Goal: Transaction & Acquisition: Purchase product/service

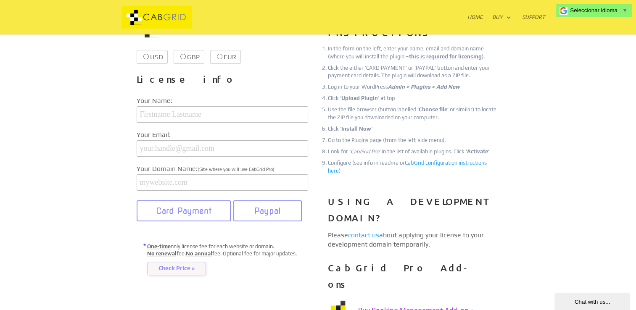
scroll to position [168, 0]
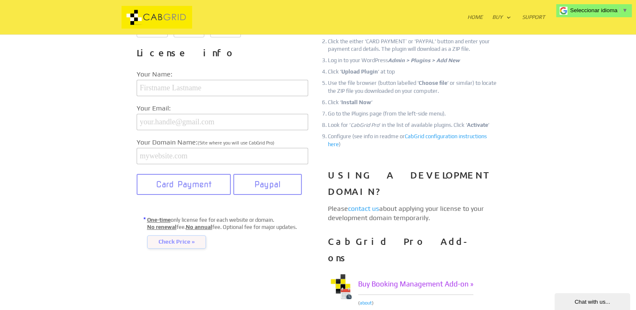
click at [176, 245] on span "Check Price »" at bounding box center [176, 241] width 59 height 13
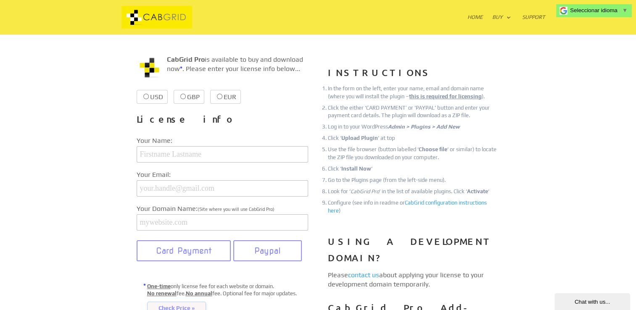
scroll to position [0, 0]
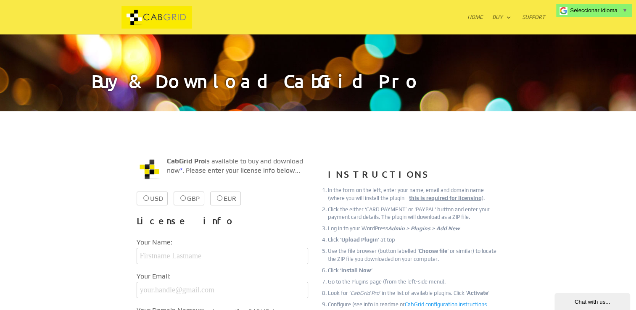
click at [146, 201] on input "USD $39.99 $39.99" at bounding box center [145, 197] width 5 height 5
radio input "true"
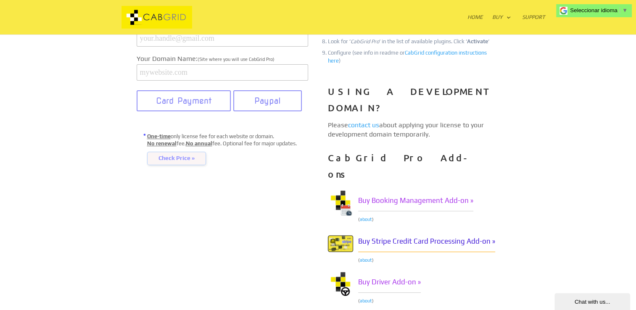
scroll to position [252, 0]
click at [599, 12] on span "Seleccionar idioma" at bounding box center [593, 10] width 47 height 6
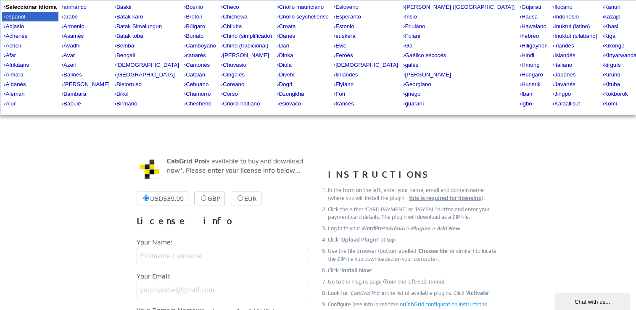
click at [27, 21] on div "› español" at bounding box center [30, 17] width 56 height 10
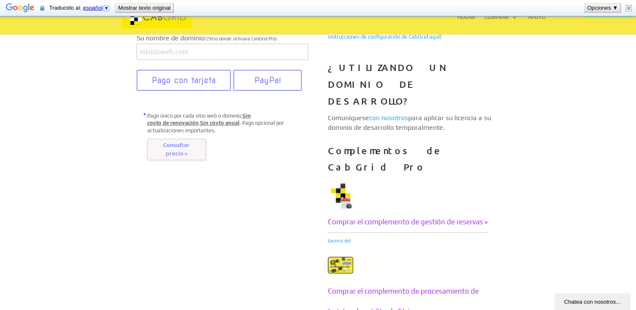
scroll to position [336, 0]
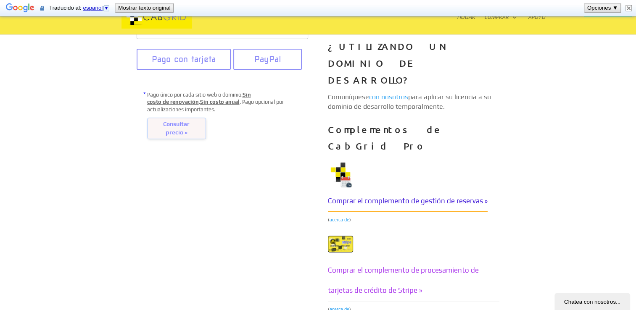
click at [456, 197] on font "Comprar el complemento de gestión de reservas »" at bounding box center [408, 201] width 160 height 8
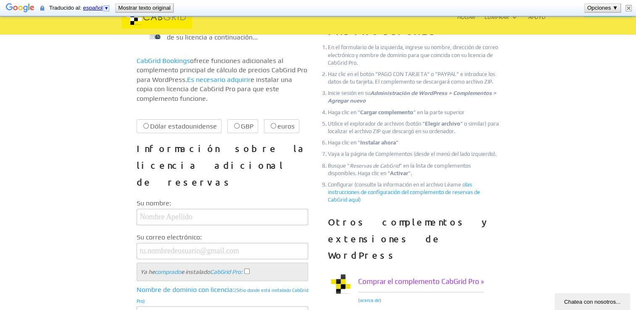
scroll to position [210, 0]
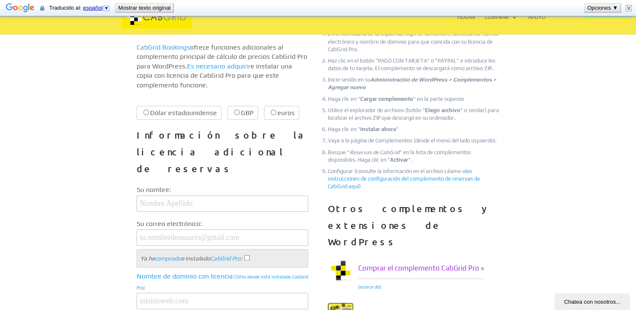
click at [142, 106] on label "Dólar estadounidense $29.99 $29.99" at bounding box center [179, 113] width 85 height 14
click at [143, 110] on input "Dólar estadounidense $29.99 $29.99" at bounding box center [145, 112] width 5 height 5
radio input "true"
click at [146, 110] on input "Dólar estadounidense $29.99 $29.99" at bounding box center [145, 112] width 5 height 5
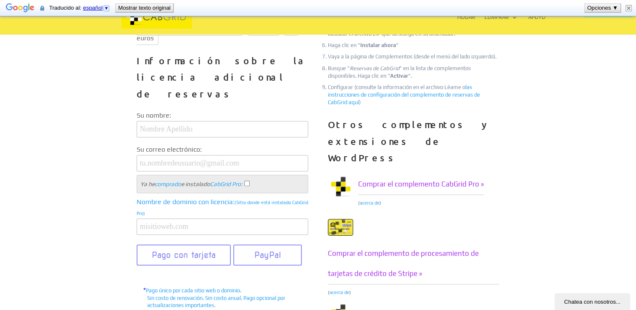
scroll to position [420, 0]
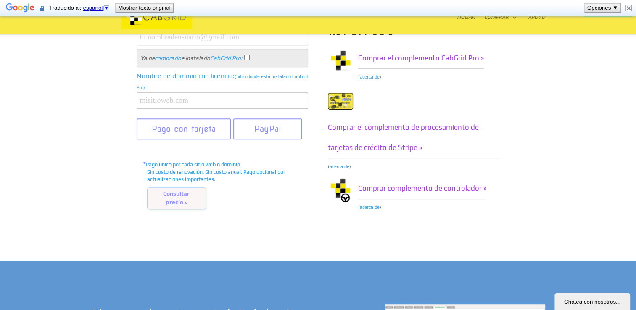
click at [181, 190] on font "Consultar precio »" at bounding box center [176, 197] width 26 height 15
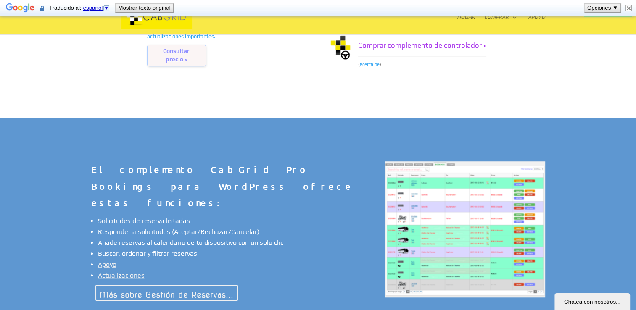
scroll to position [588, 0]
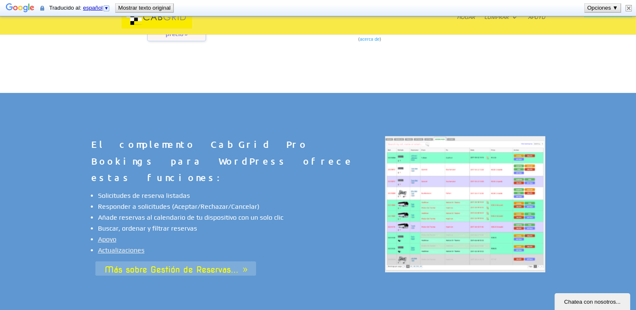
click at [129, 261] on link "Más sobre Gestión de Reservas..." at bounding box center [175, 268] width 160 height 14
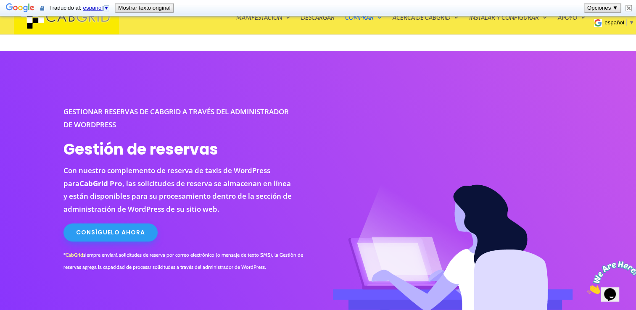
click at [621, 289] on img at bounding box center [613, 277] width 52 height 33
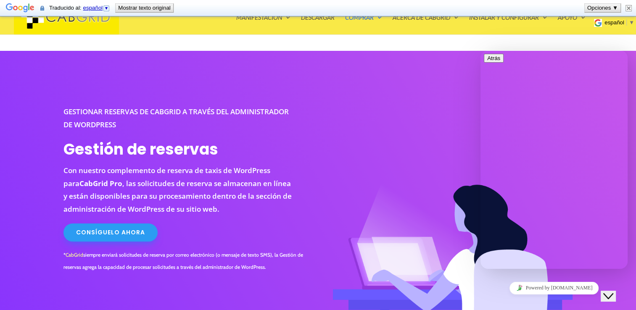
click at [480, 50] on textarea at bounding box center [480, 50] width 0 height 0
type textarea "quiero un descuento"
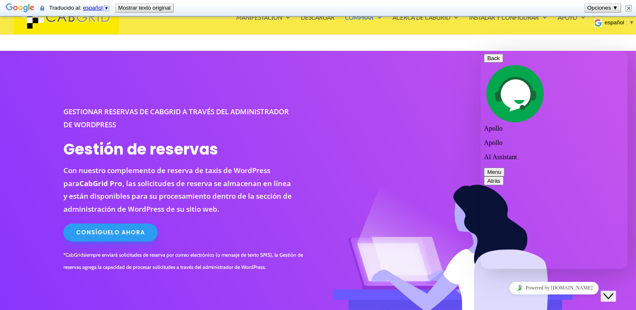
click at [504, 168] on button "Menu" at bounding box center [494, 172] width 21 height 9
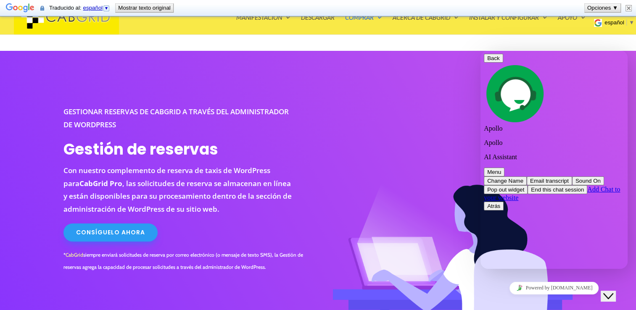
click at [504, 168] on button "Menu" at bounding box center [494, 172] width 21 height 9
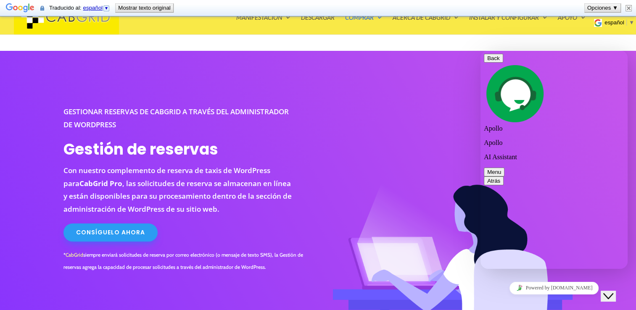
scroll to position [81, 0]
click at [484, 168] on button "Menu" at bounding box center [494, 172] width 21 height 9
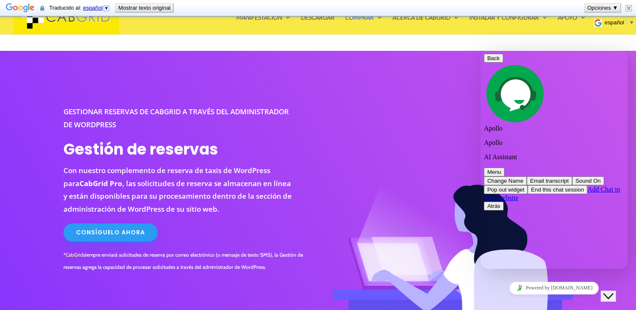
click at [484, 168] on button "Menu" at bounding box center [494, 172] width 21 height 9
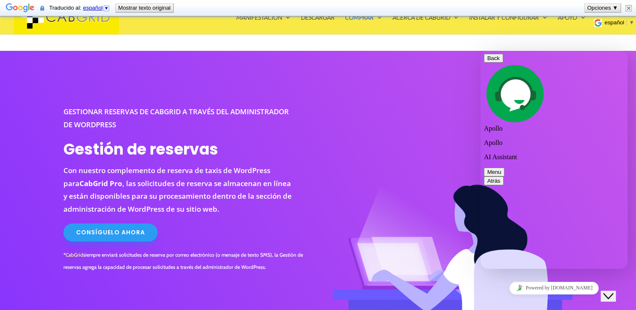
click at [480, 50] on textarea "quiero un descuento" at bounding box center [480, 50] width 0 height 0
type textarea "quiero un descuento para adquirir cab grid pro"
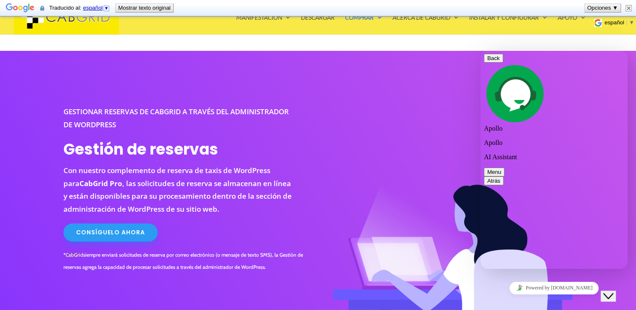
click at [504, 168] on button "Menu" at bounding box center [494, 172] width 21 height 9
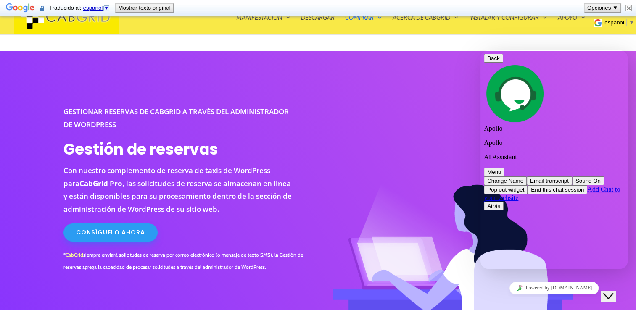
click at [558, 185] on button "End this chat session" at bounding box center [557, 189] width 60 height 9
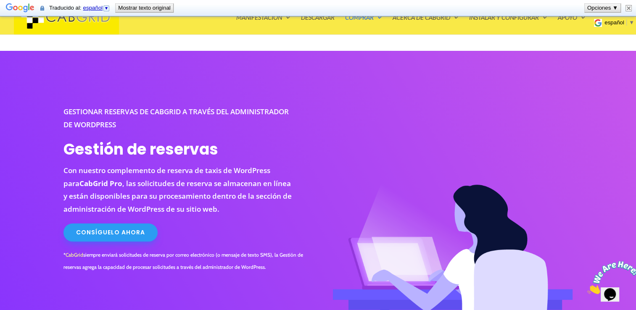
click at [629, 6] on img at bounding box center [628, 8] width 6 height 6
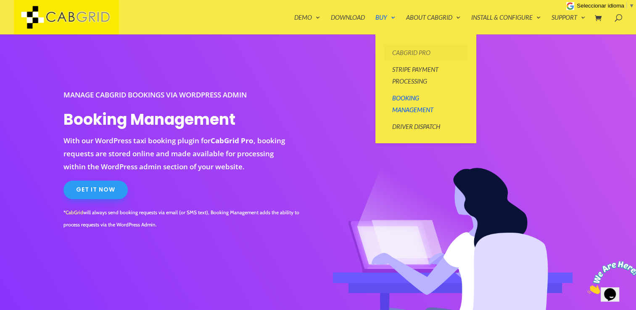
click at [393, 53] on link "CabGrid Pro" at bounding box center [426, 52] width 84 height 17
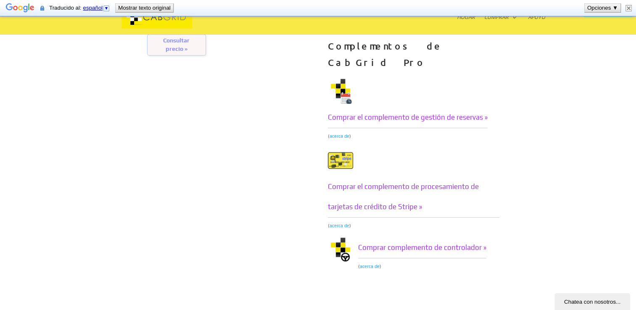
scroll to position [420, 0]
click at [380, 243] on font "Comprar complemento de controlador »" at bounding box center [422, 247] width 128 height 8
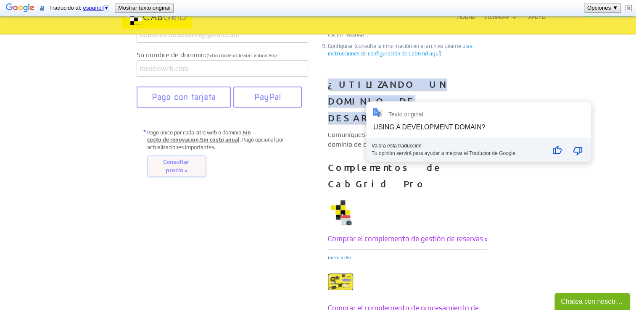
scroll to position [294, 0]
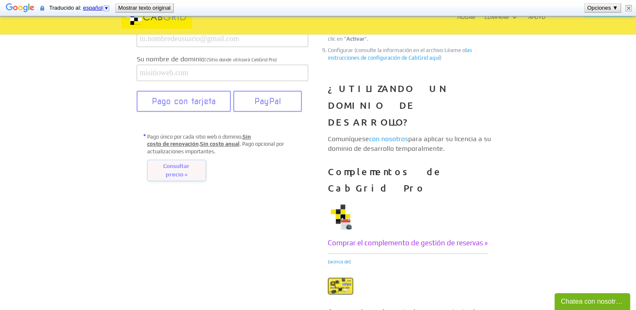
click at [166, 163] on font "Consultar precio »" at bounding box center [176, 170] width 26 height 15
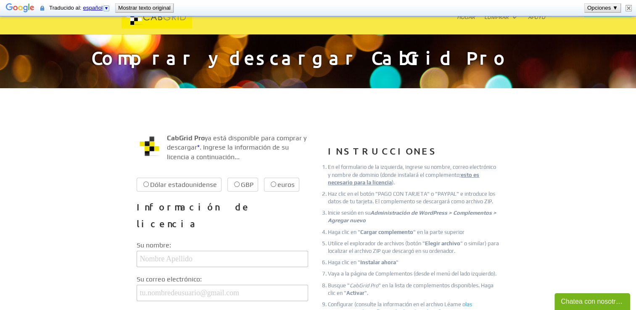
scroll to position [0, 0]
